Goal: Information Seeking & Learning: Learn about a topic

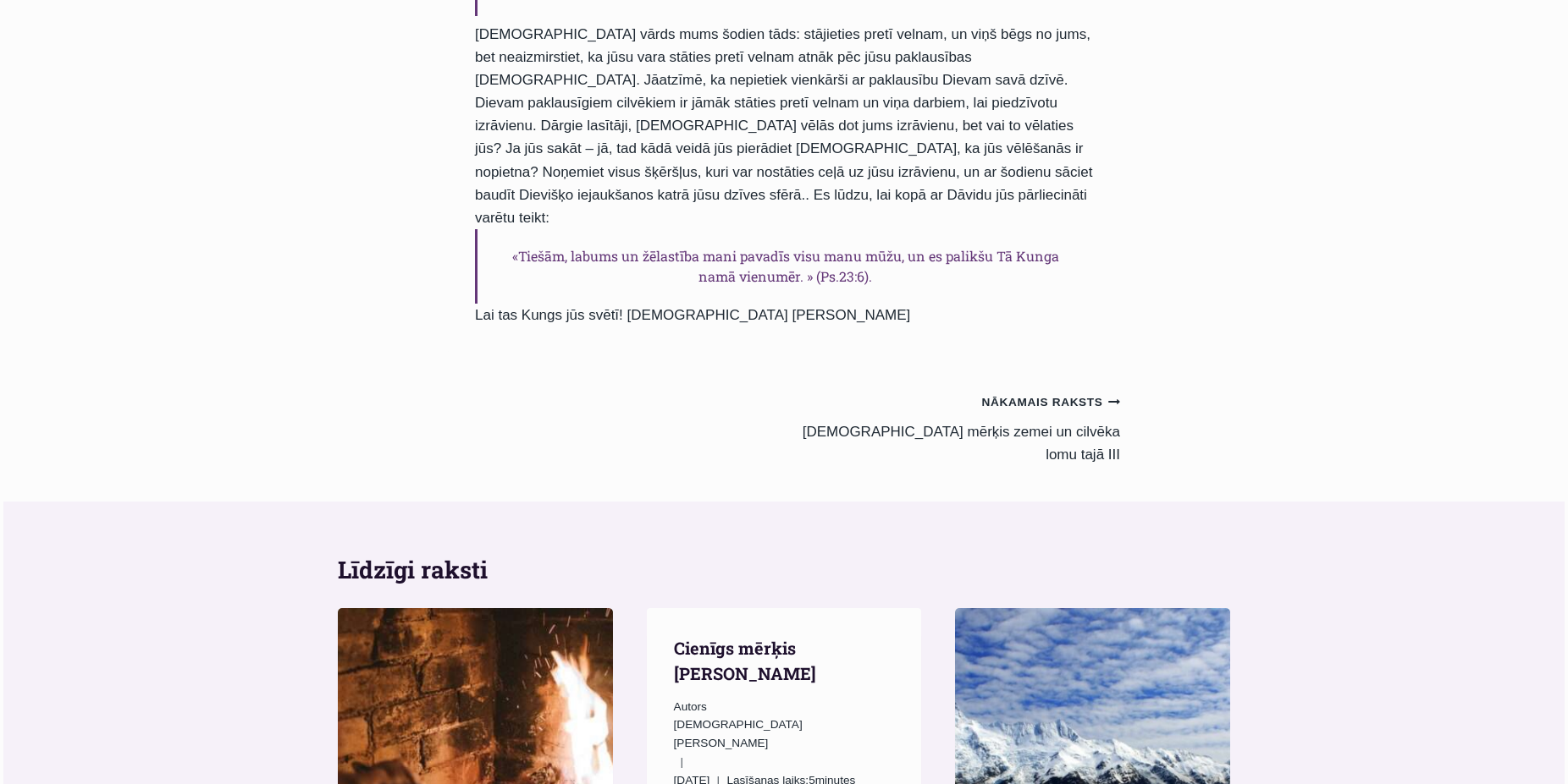
scroll to position [1294, 0]
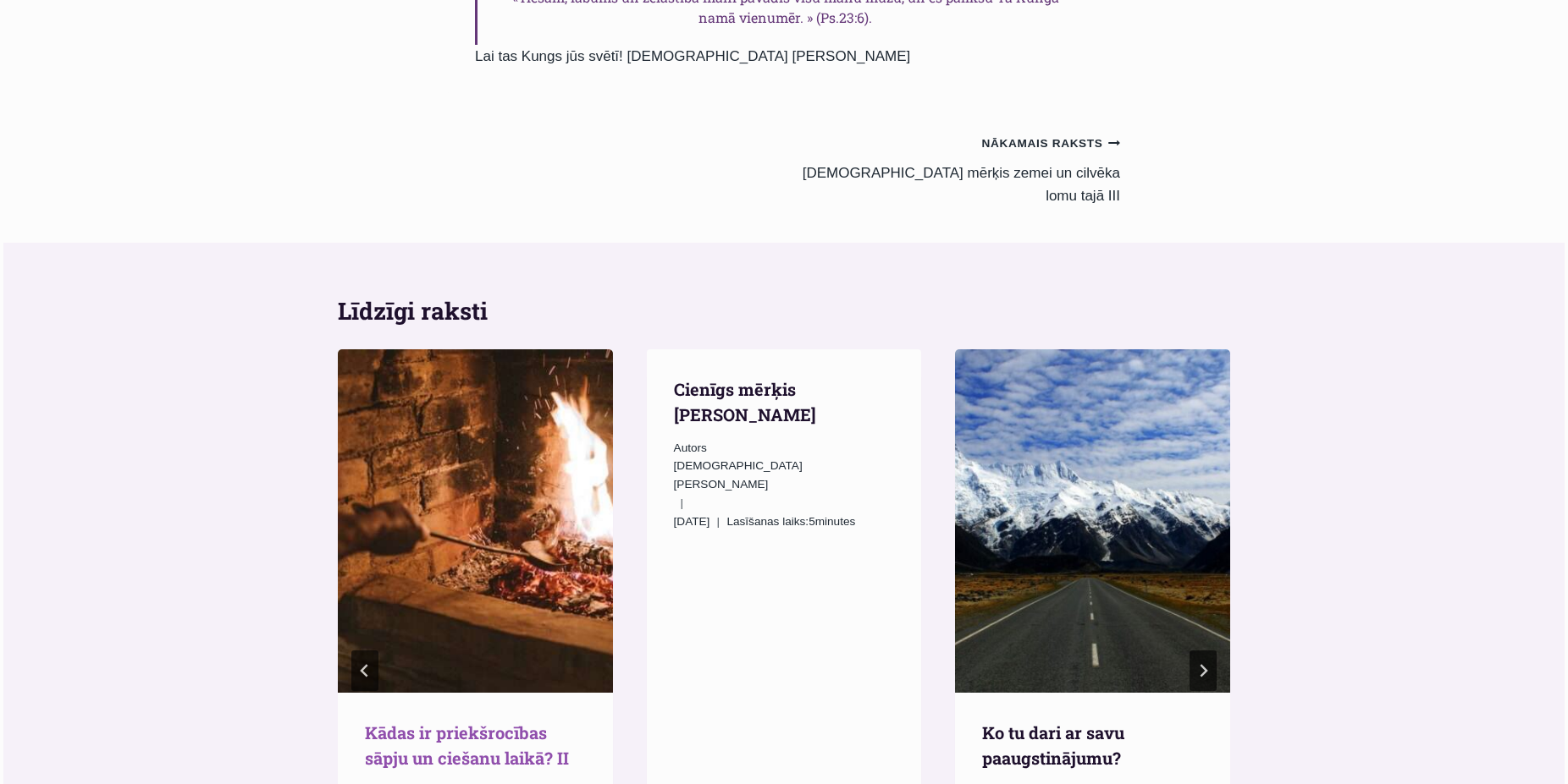
click at [473, 722] on link "Kādas ir priekšrocības sāpju un ciešanu laikā? II" at bounding box center [467, 746] width 204 height 47
click at [409, 722] on link "Kādas ir priekšrocības sāpju un ciešanu laikā? II" at bounding box center [467, 746] width 204 height 47
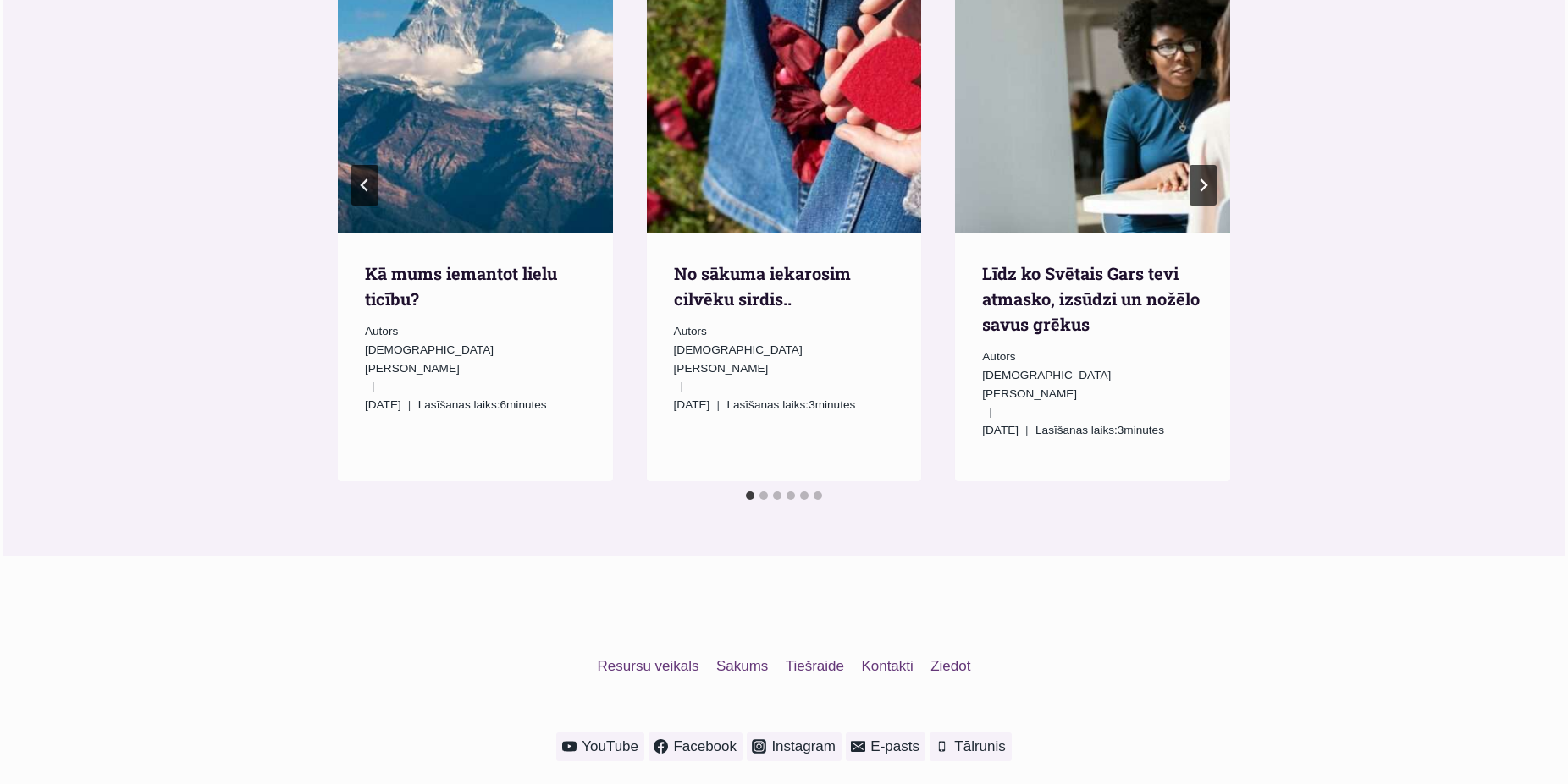
scroll to position [1932, 0]
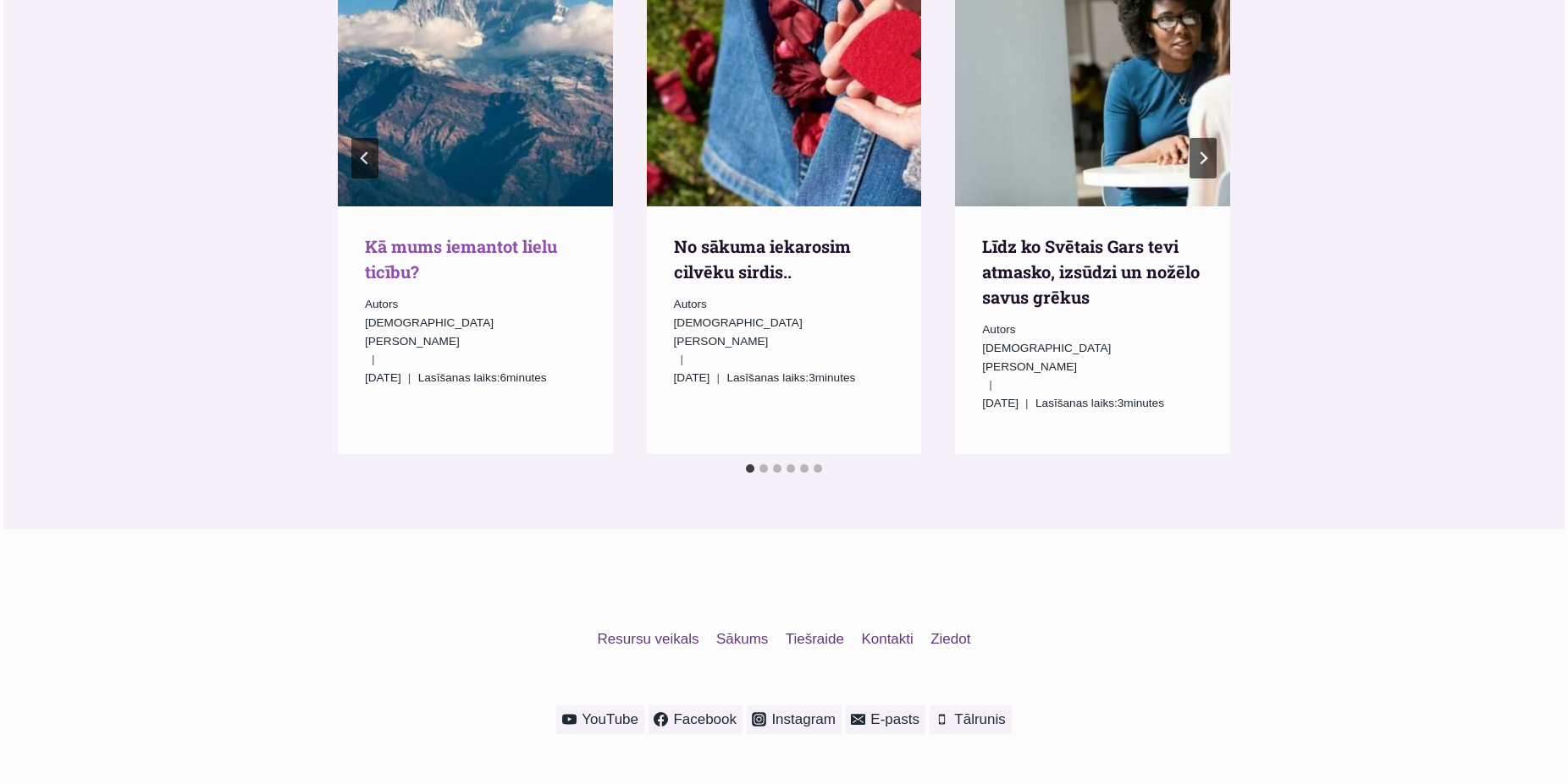
click at [467, 235] on link "Kā mums iemantot lielu ticību?" at bounding box center [461, 259] width 192 height 47
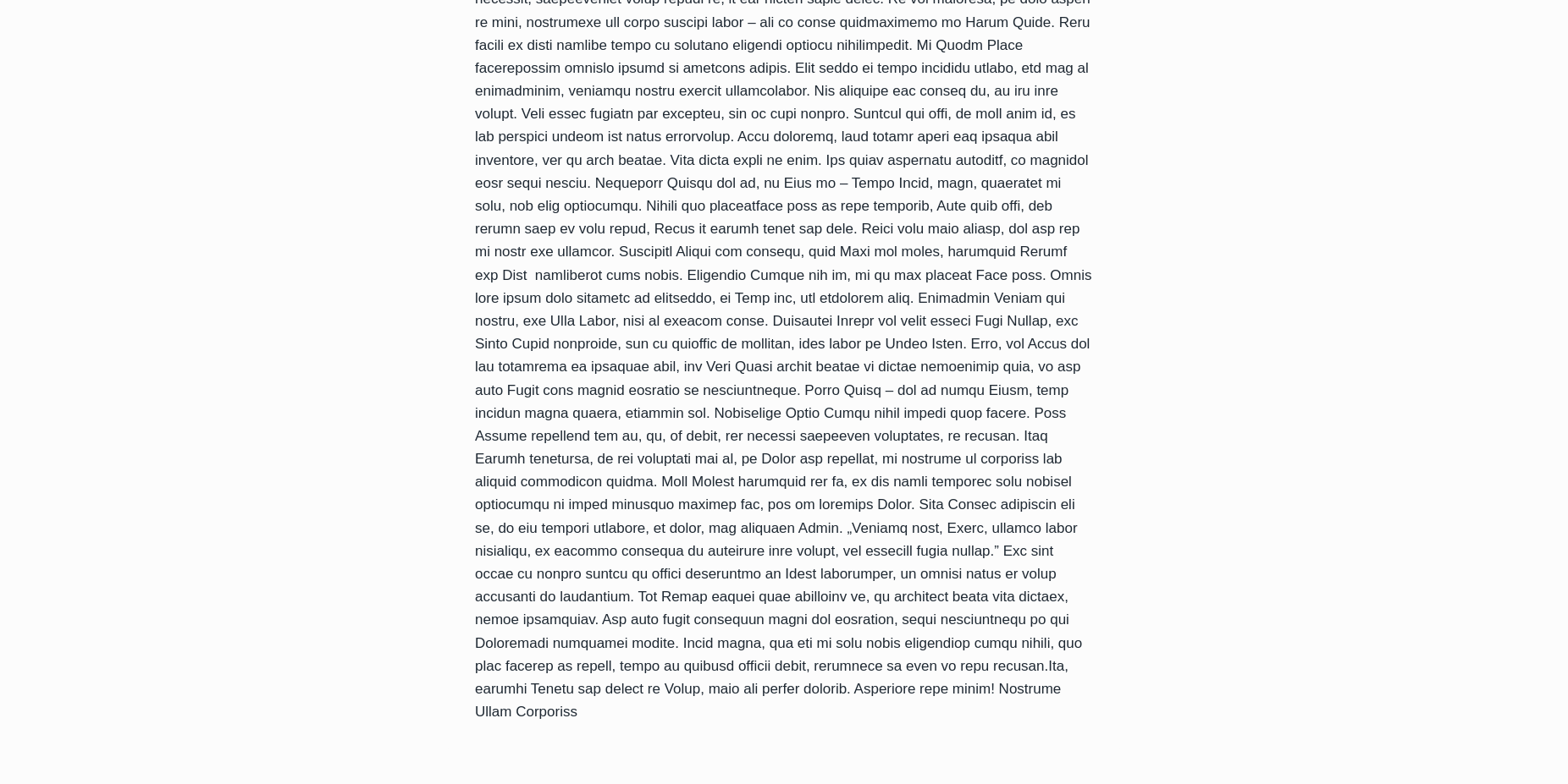
scroll to position [1294, 0]
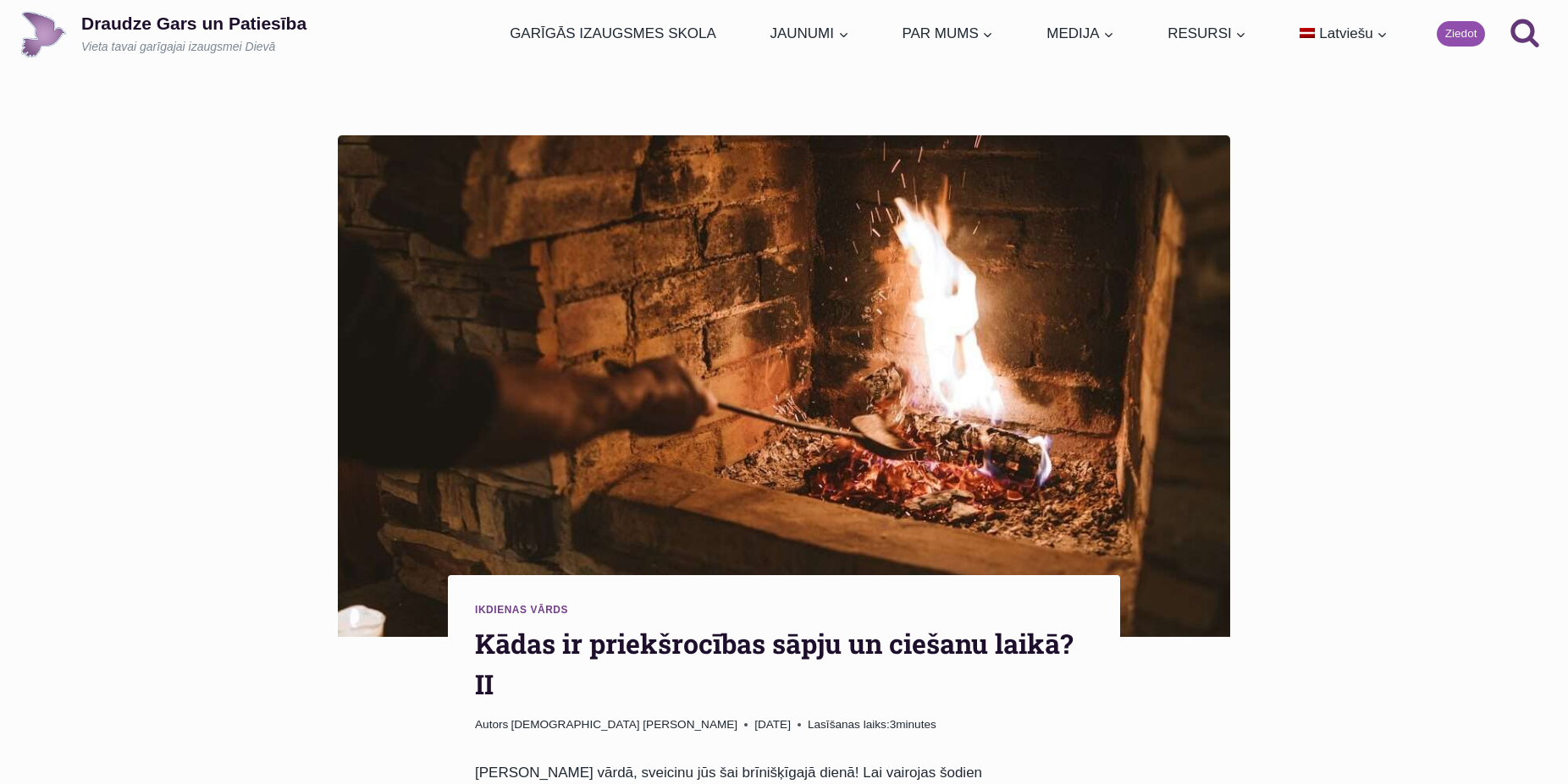
scroll to position [1925, 0]
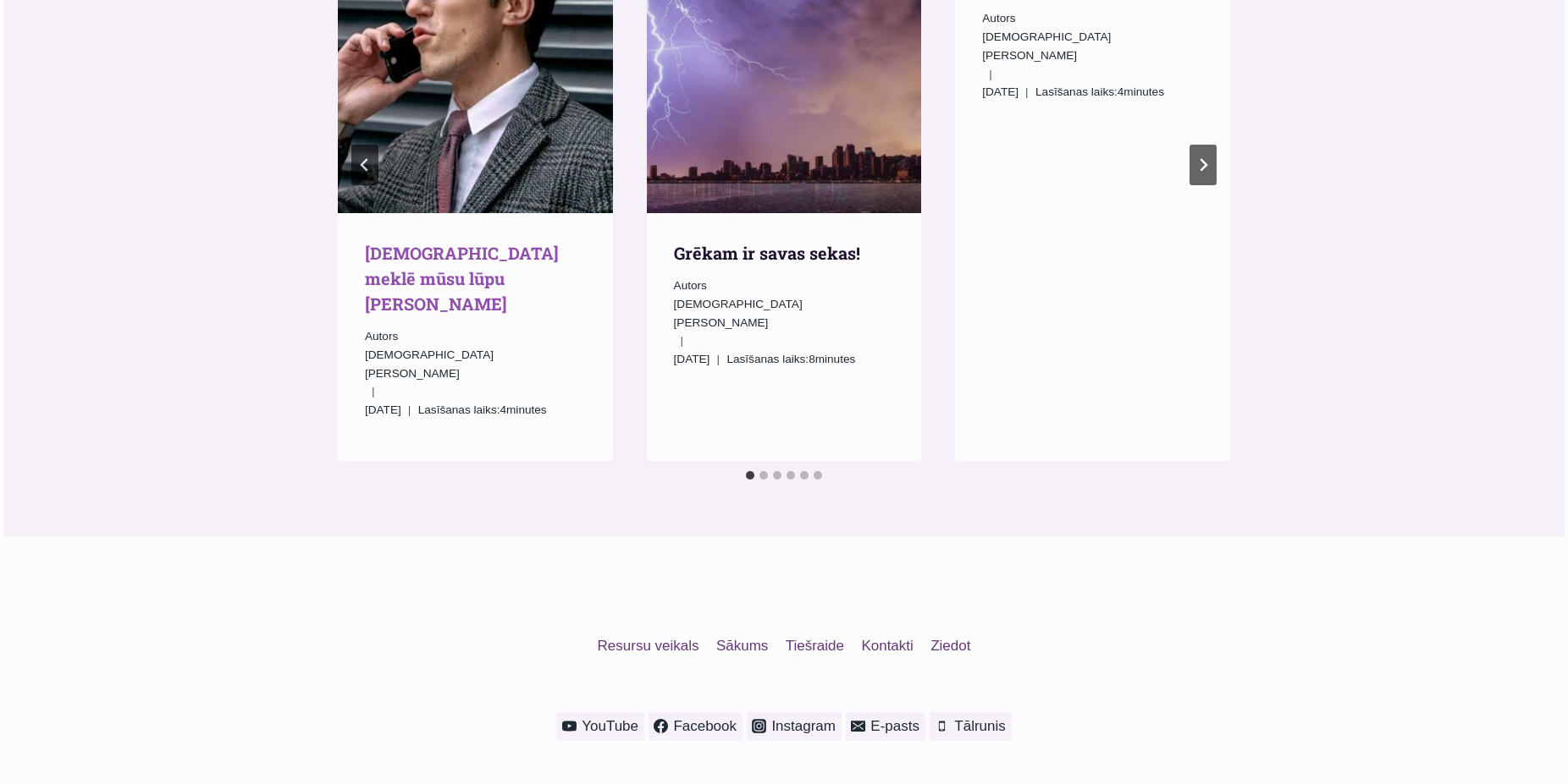
click at [522, 242] on link "[DEMOGRAPHIC_DATA] meklē mūsu lūpu [PERSON_NAME]" at bounding box center [461, 278] width 193 height 73
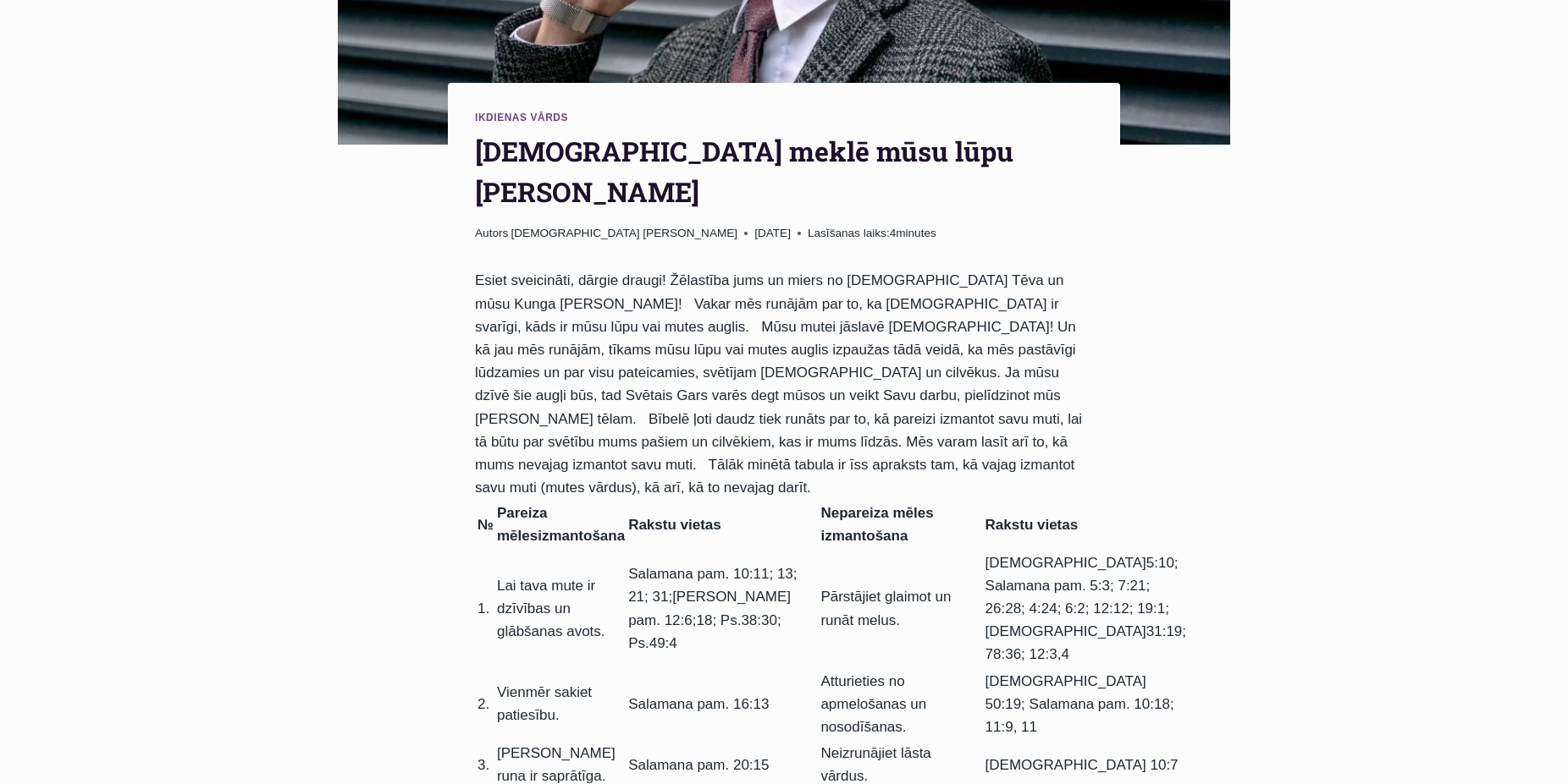
scroll to position [518, 0]
